Goal: Contribute content

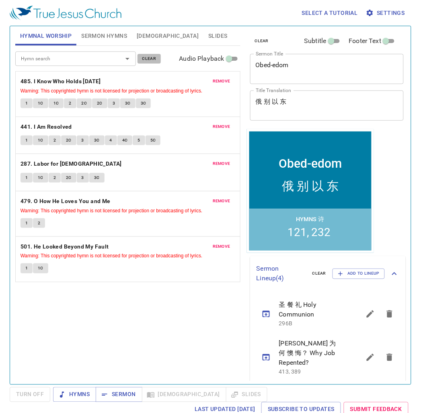
click at [150, 57] on span "clear" at bounding box center [149, 58] width 14 height 7
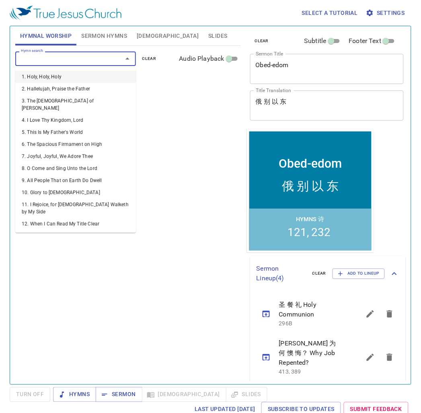
click at [104, 58] on input "Hymn search" at bounding box center [64, 58] width 92 height 9
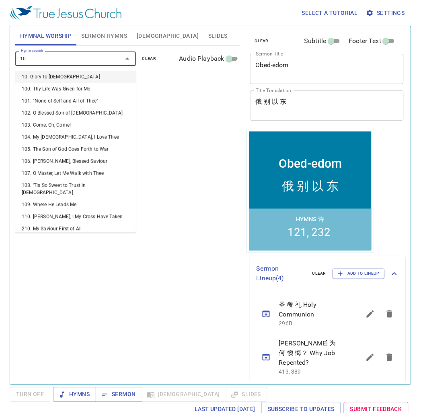
type input "106"
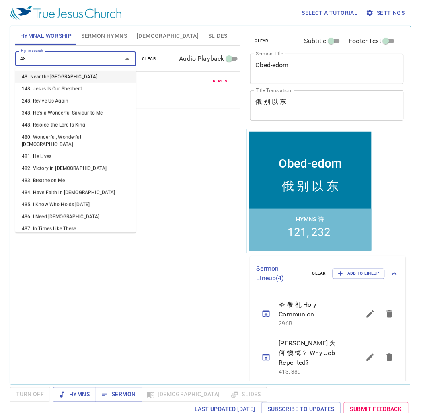
type input "485"
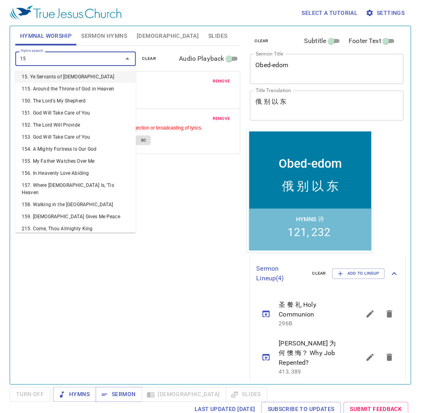
type input "153"
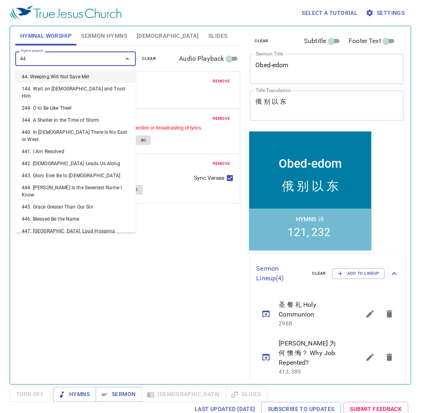
type input "442"
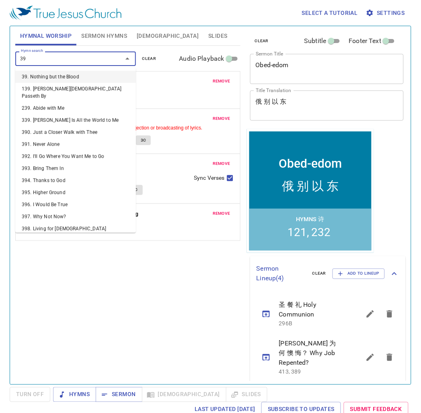
type input "398"
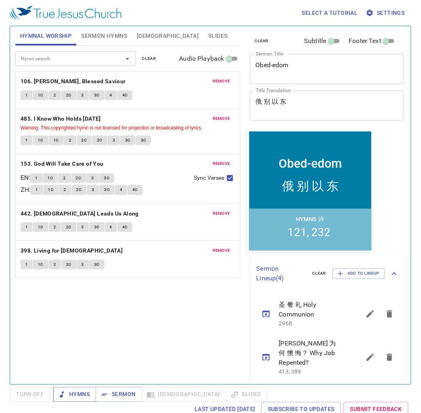
click at [74, 395] on span "Hymns" at bounding box center [74, 394] width 30 height 10
click at [80, 275] on div "remove 398. Living for [DEMOGRAPHIC_DATA] 1 1C 2 2C 3 3C" at bounding box center [128, 259] width 224 height 37
click at [85, 327] on div "Hymn search Hymn search clear Audio Playback remove 106. [PERSON_NAME], Blessed…" at bounding box center [127, 211] width 225 height 331
click at [106, 35] on span "Sermon Hymns" at bounding box center [104, 36] width 46 height 10
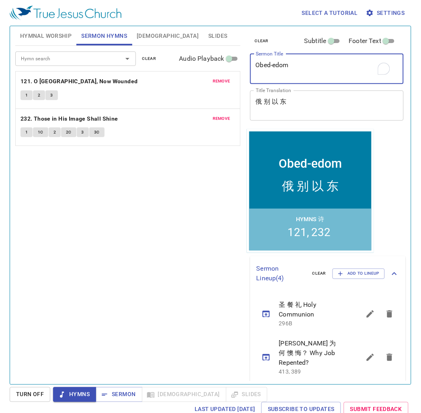
drag, startPoint x: 309, startPoint y: 64, endPoint x: 243, endPoint y: 62, distance: 66.3
click at [228, 65] on div "Hymnal Worship Sermon Hymns [DEMOGRAPHIC_DATA] Slides Hymn search Hymn search c…" at bounding box center [210, 202] width 396 height 358
click at [261, 41] on span "clear" at bounding box center [262, 40] width 14 height 7
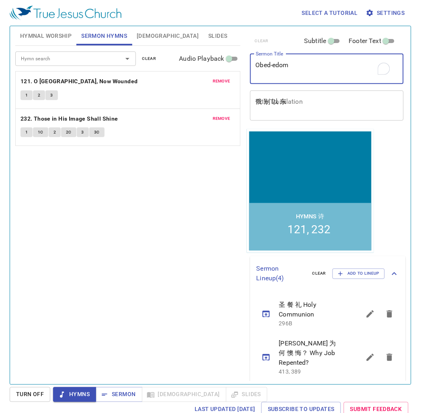
click at [290, 66] on textarea "Obed-edom" at bounding box center [326, 68] width 143 height 15
type textarea "unlocking your victo"
